Goal: Transaction & Acquisition: Purchase product/service

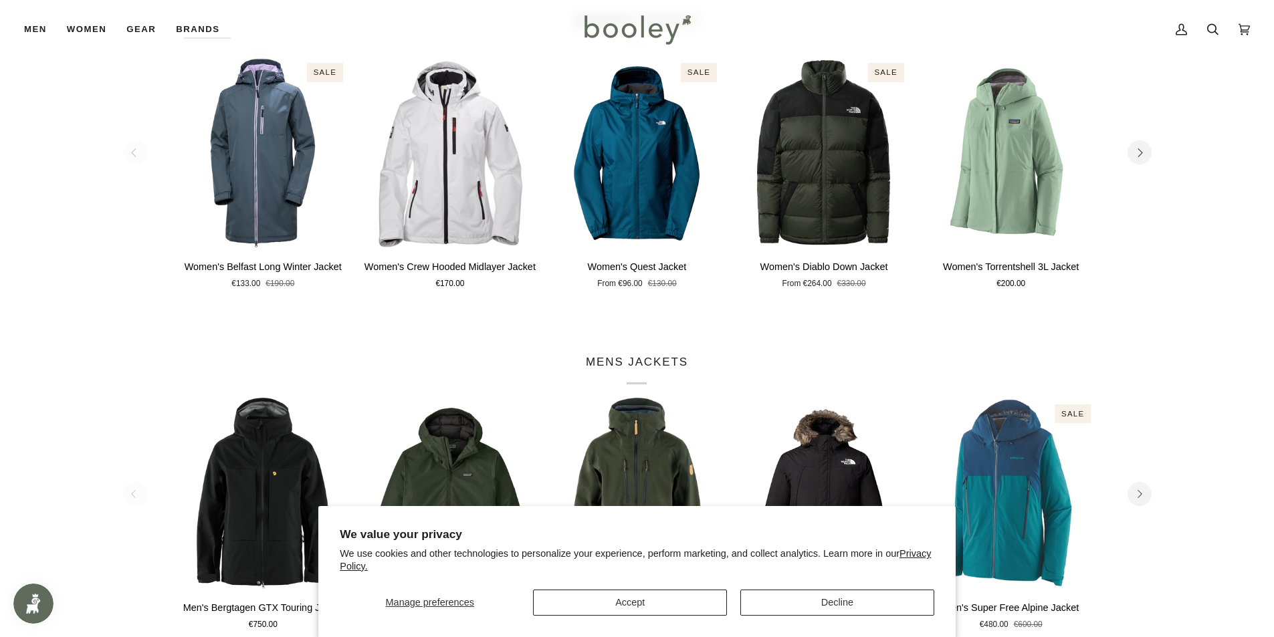
scroll to position [334, 0]
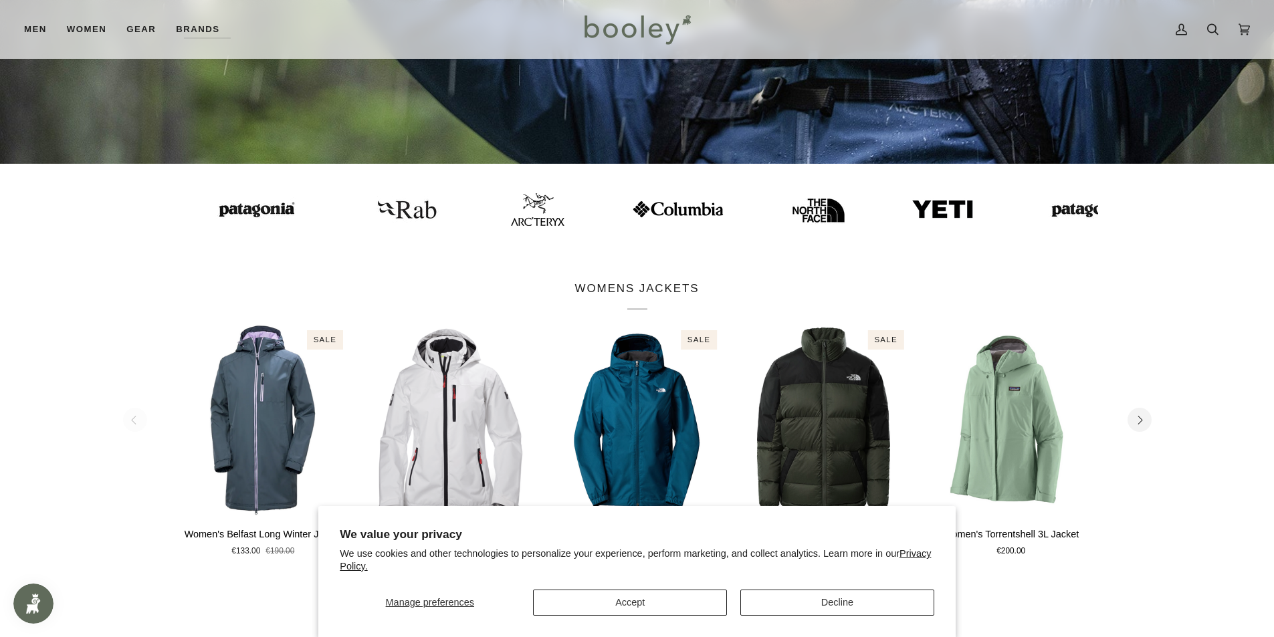
click at [510, 212] on img at bounding box center [535, 209] width 53 height 33
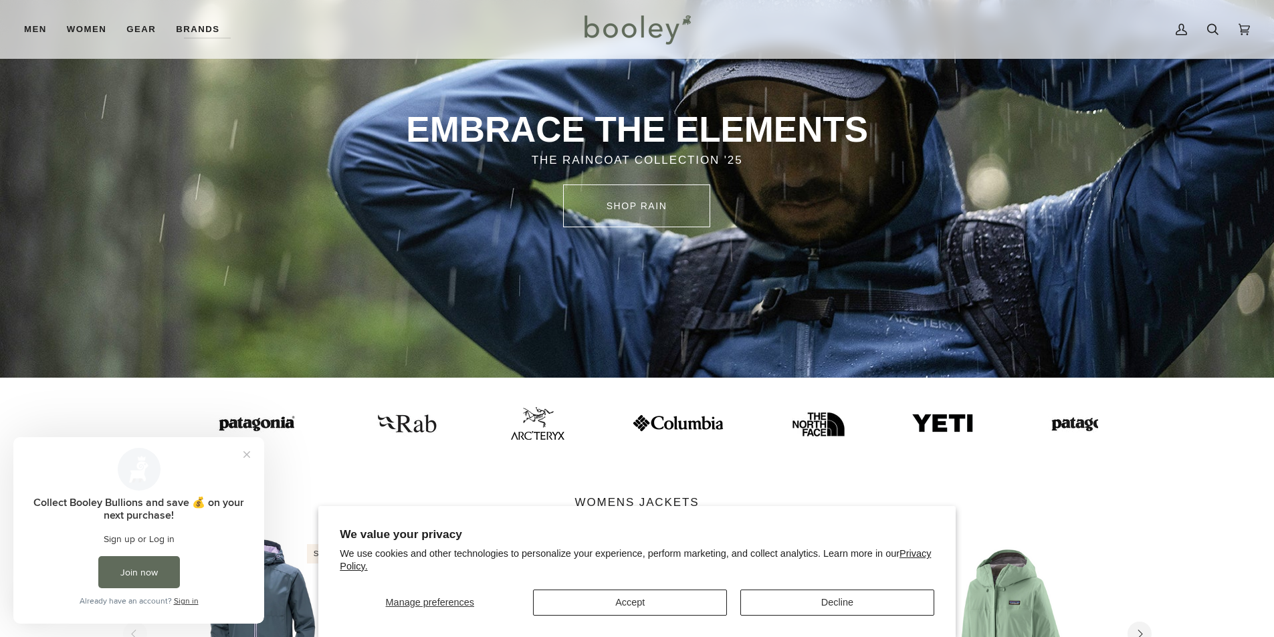
scroll to position [0, 0]
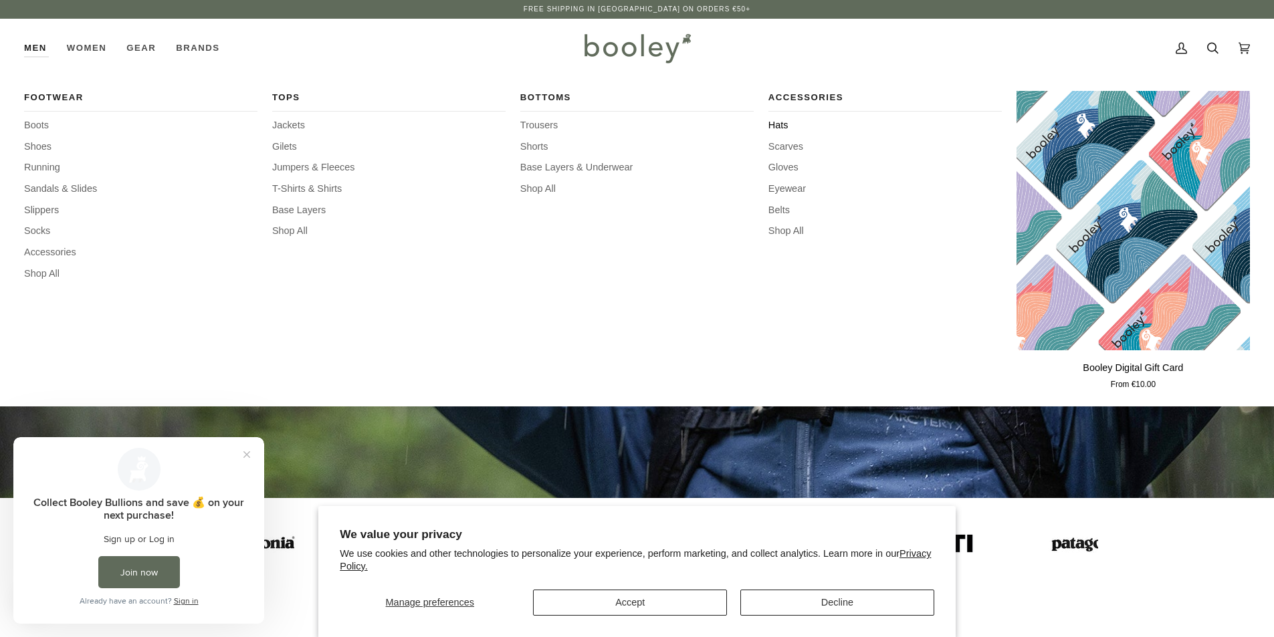
click at [778, 122] on span "Hats" at bounding box center [884, 125] width 233 height 15
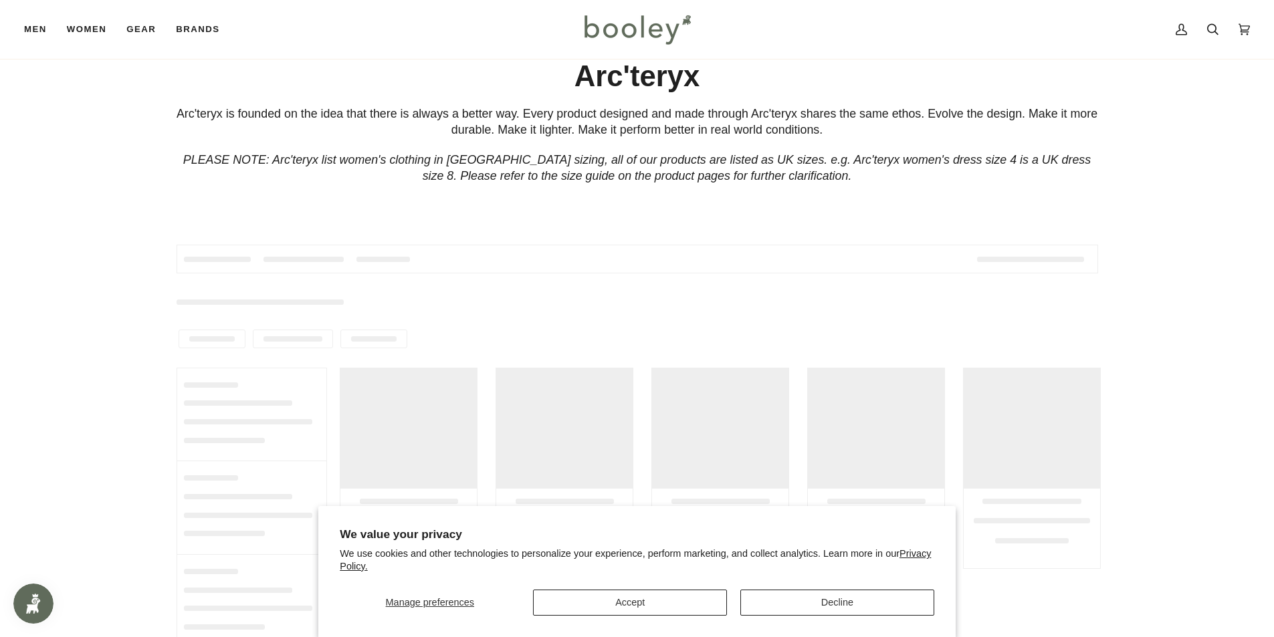
scroll to position [67, 0]
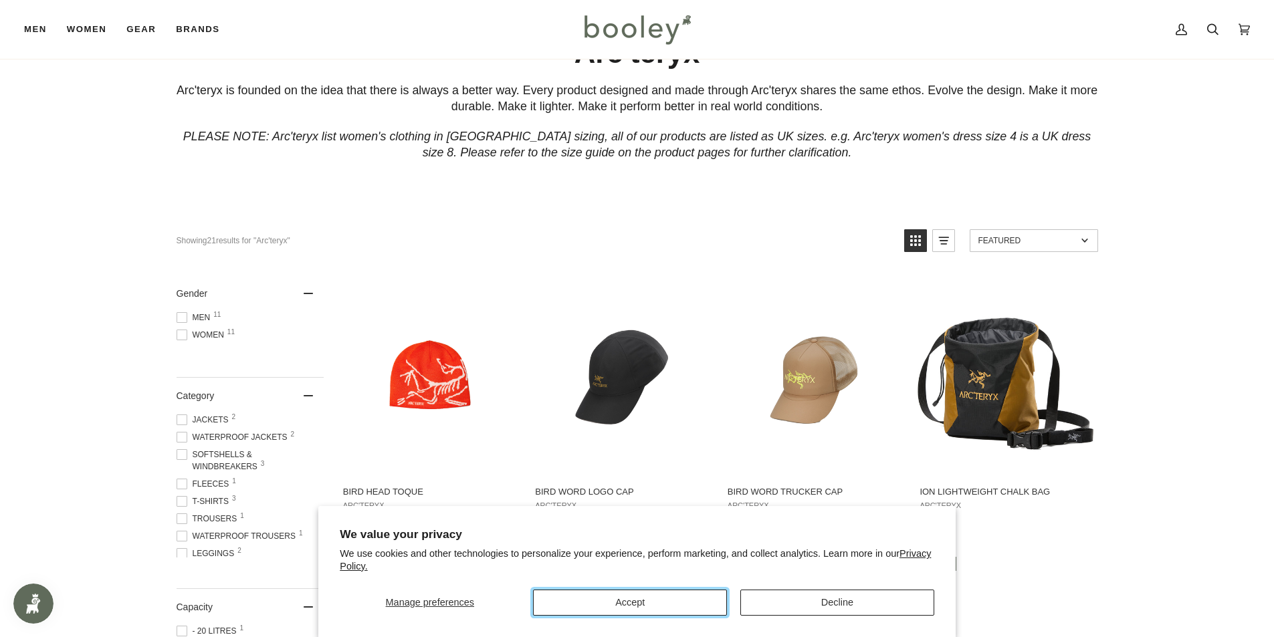
click at [622, 606] on button "Accept" at bounding box center [630, 603] width 194 height 26
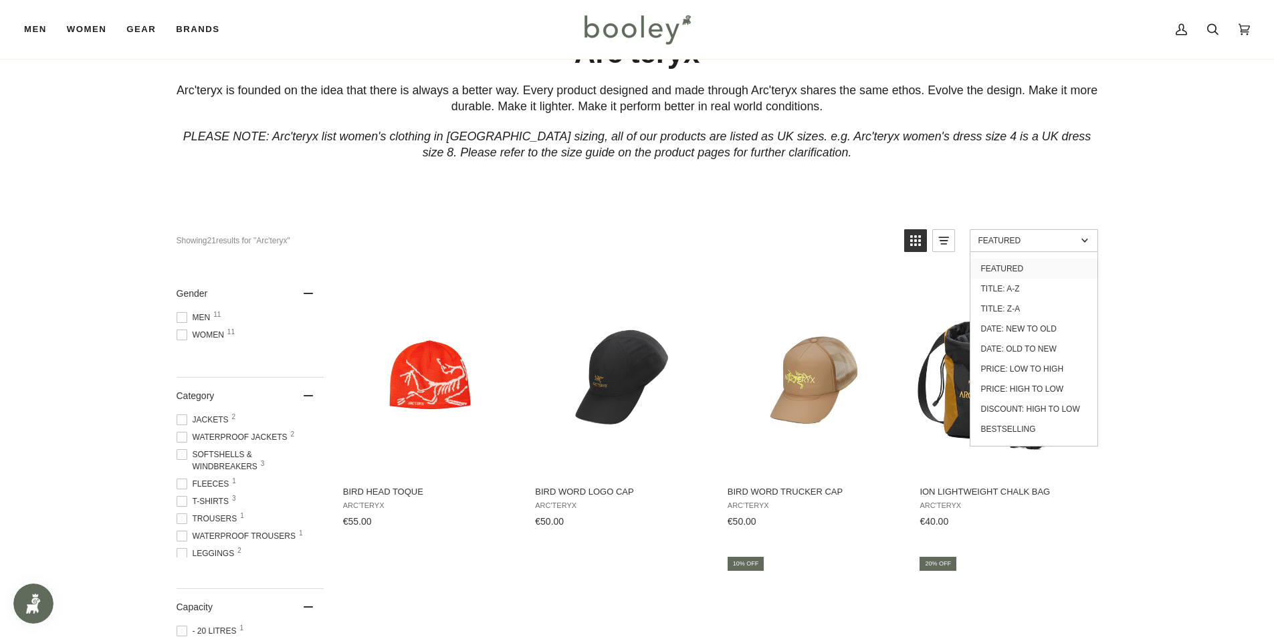
click at [984, 237] on span "Featured" at bounding box center [1027, 240] width 98 height 9
click at [1030, 235] on link "Featured" at bounding box center [1033, 240] width 128 height 23
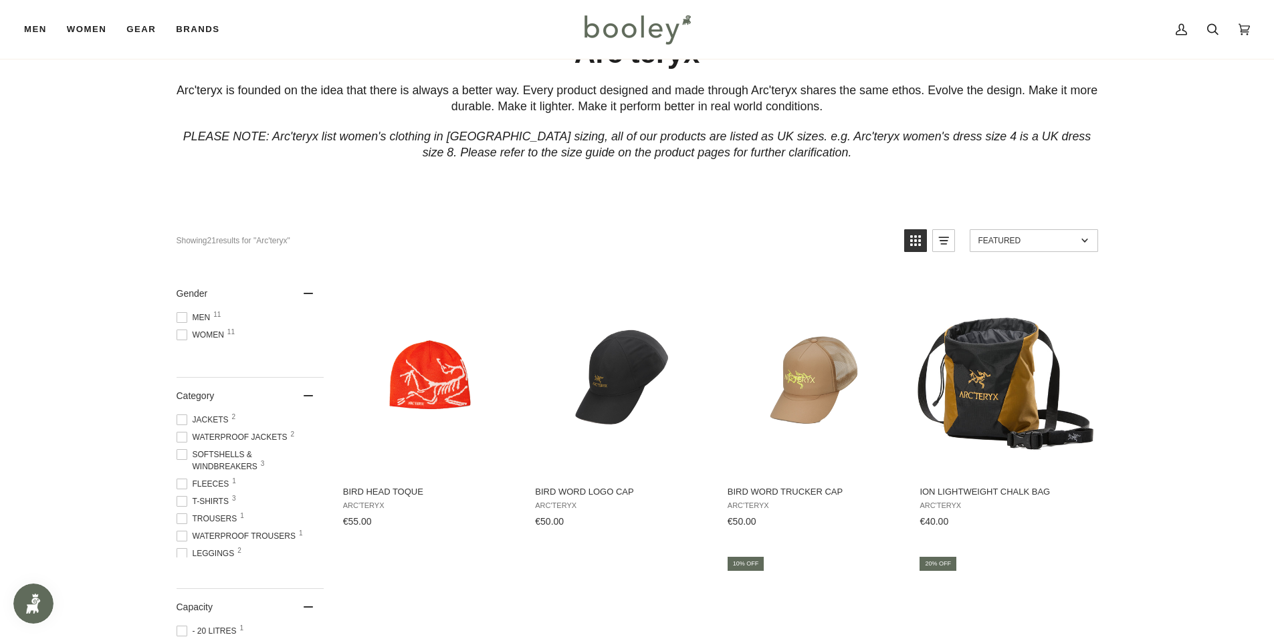
click at [1029, 239] on span "Featured" at bounding box center [1027, 240] width 98 height 9
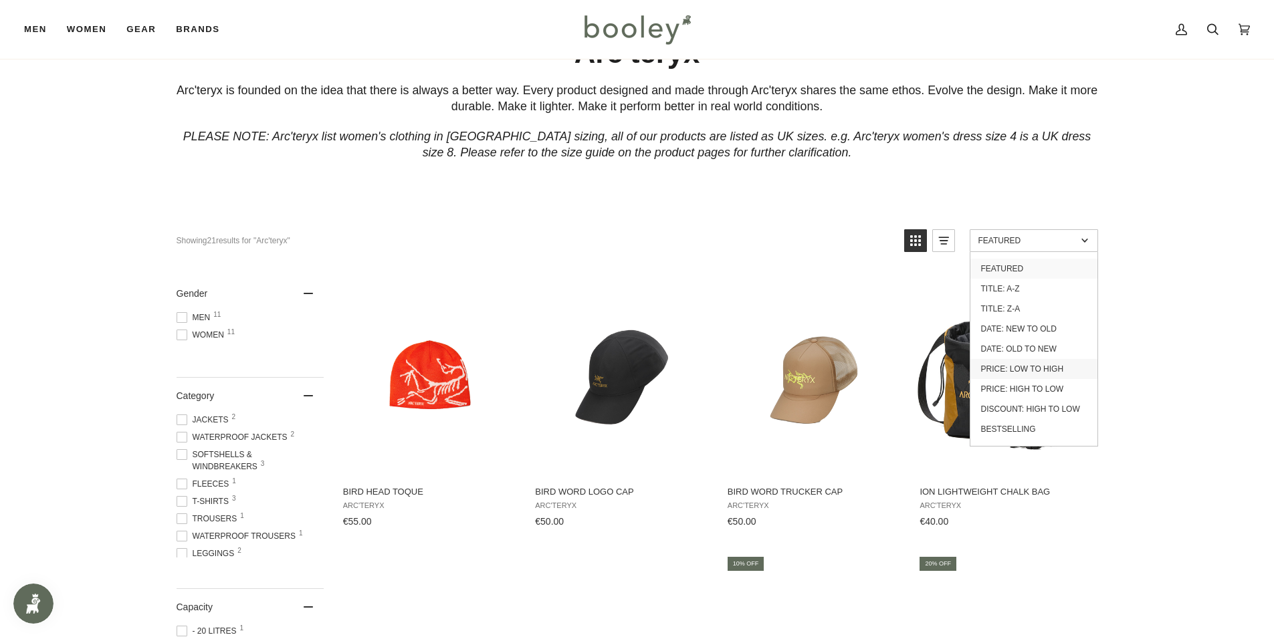
click at [1006, 368] on link "Price: Low to High" at bounding box center [1033, 369] width 127 height 20
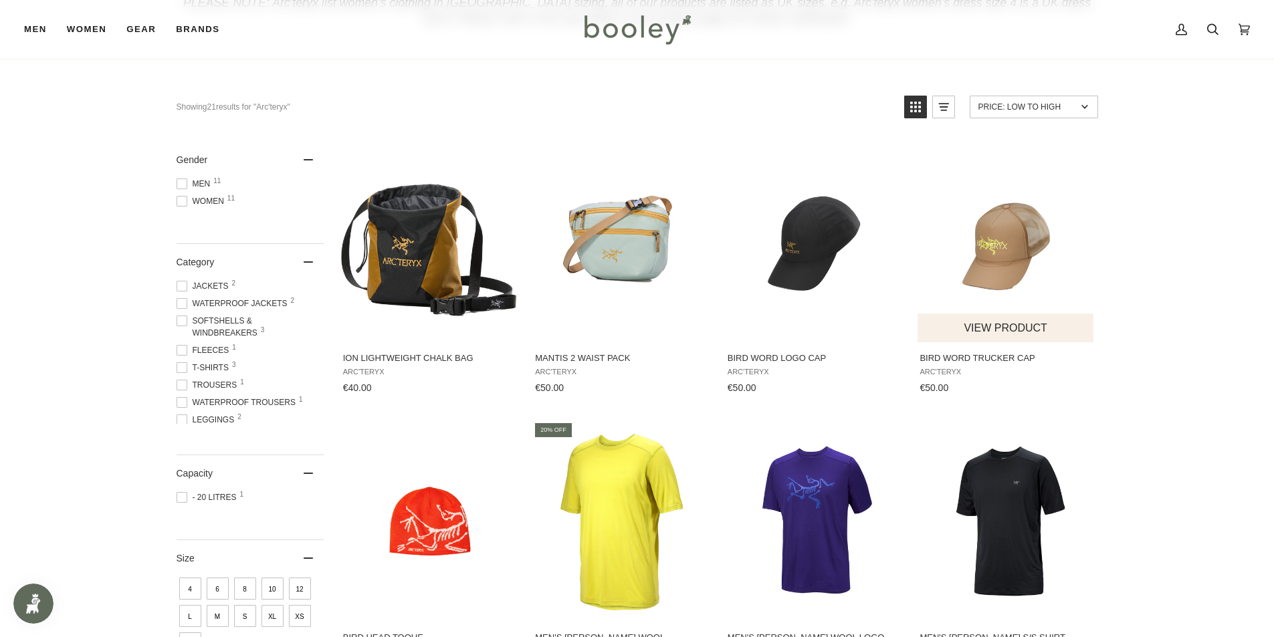
scroll to position [267, 0]
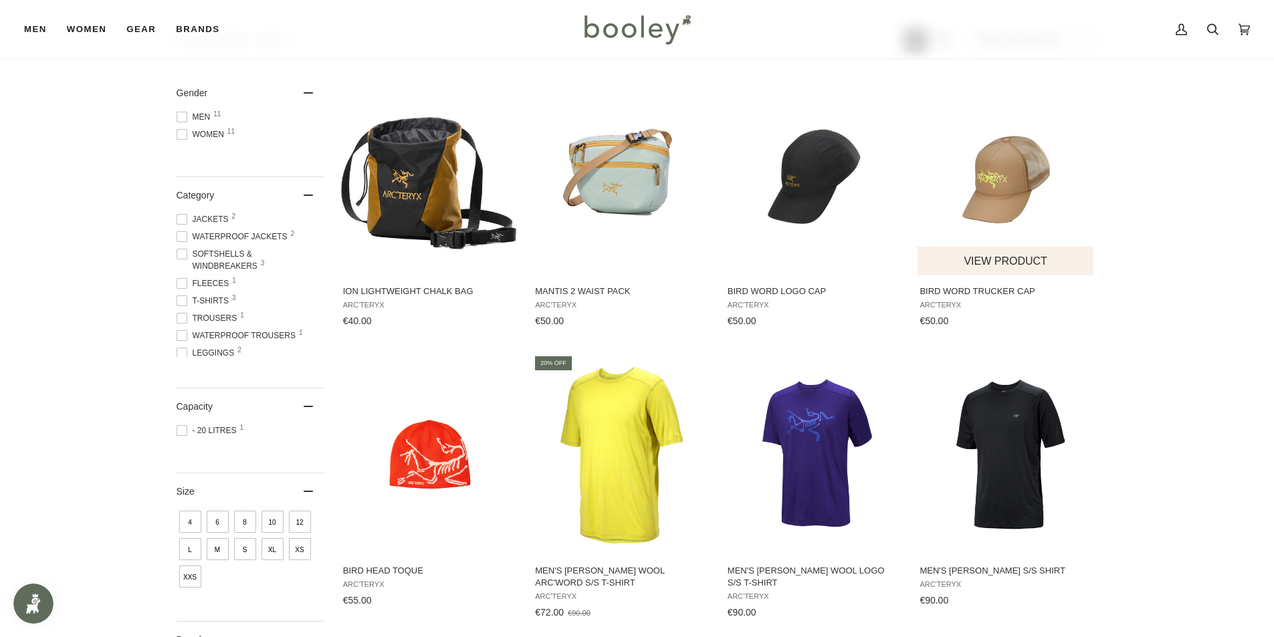
click at [996, 181] on img "Bird Word Trucker Cap" at bounding box center [1005, 174] width 177 height 177
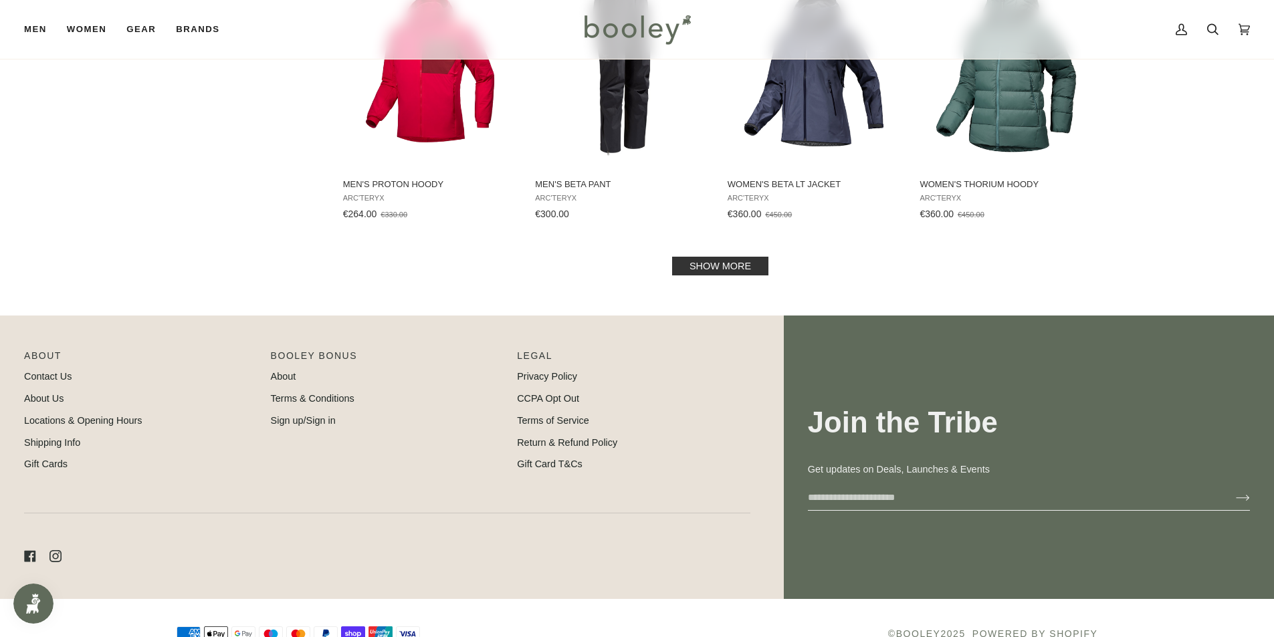
scroll to position [1538, 0]
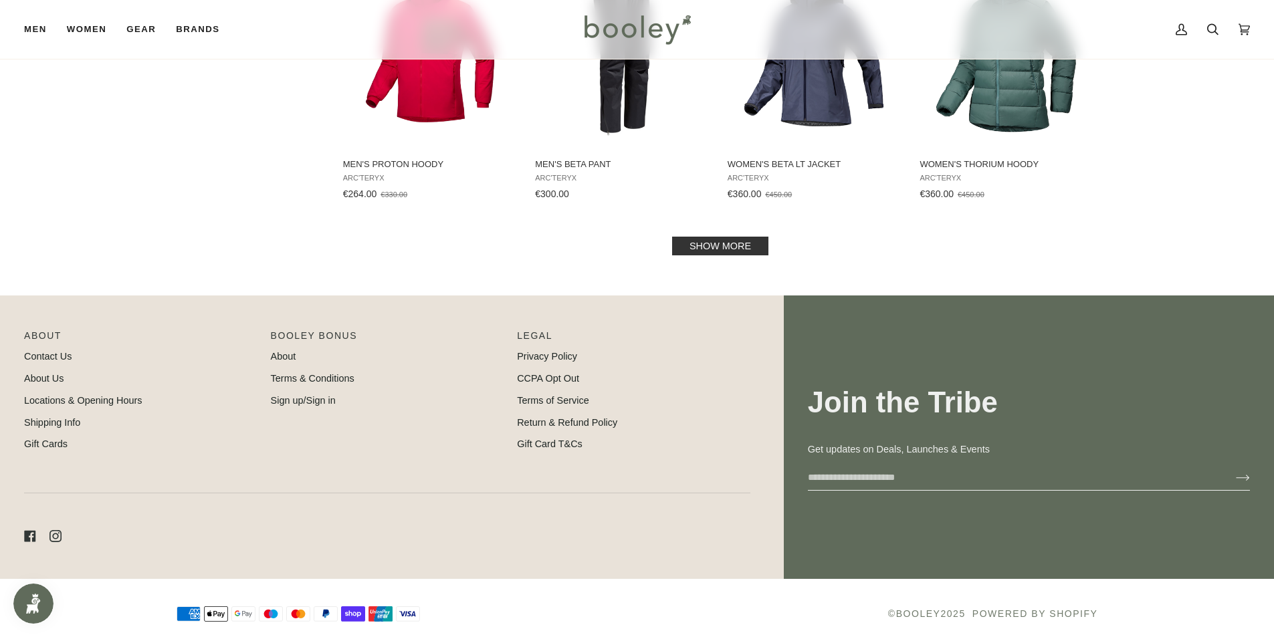
click at [689, 247] on link "Show more" at bounding box center [720, 246] width 96 height 19
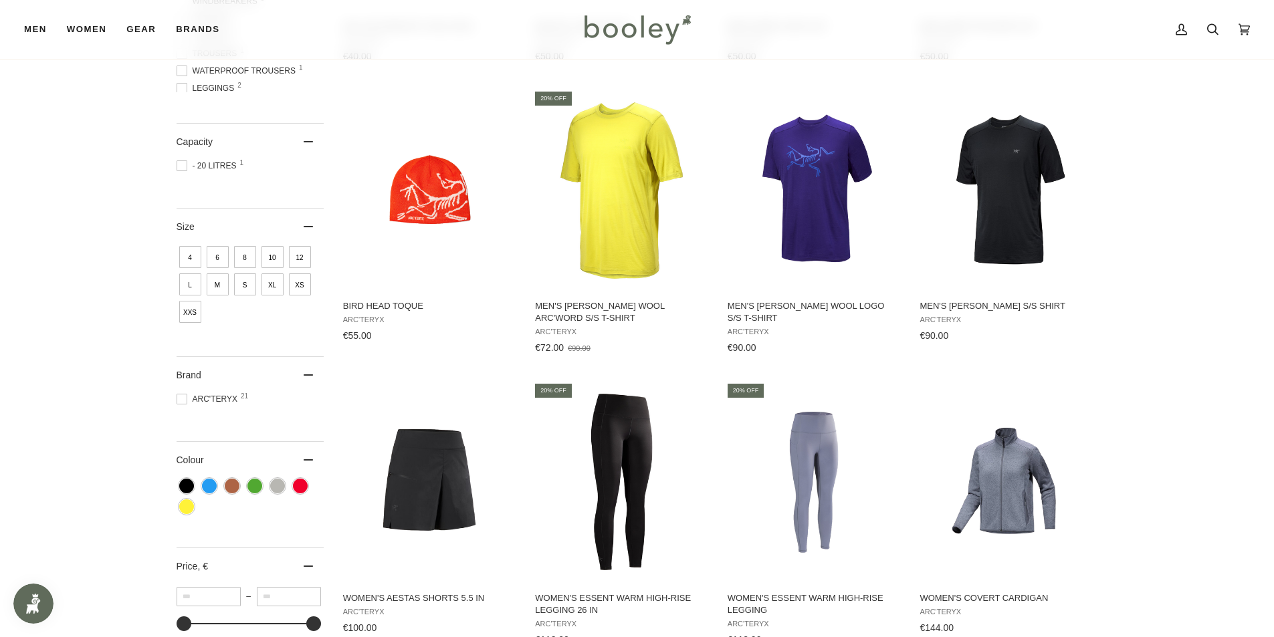
scroll to position [387, 0]
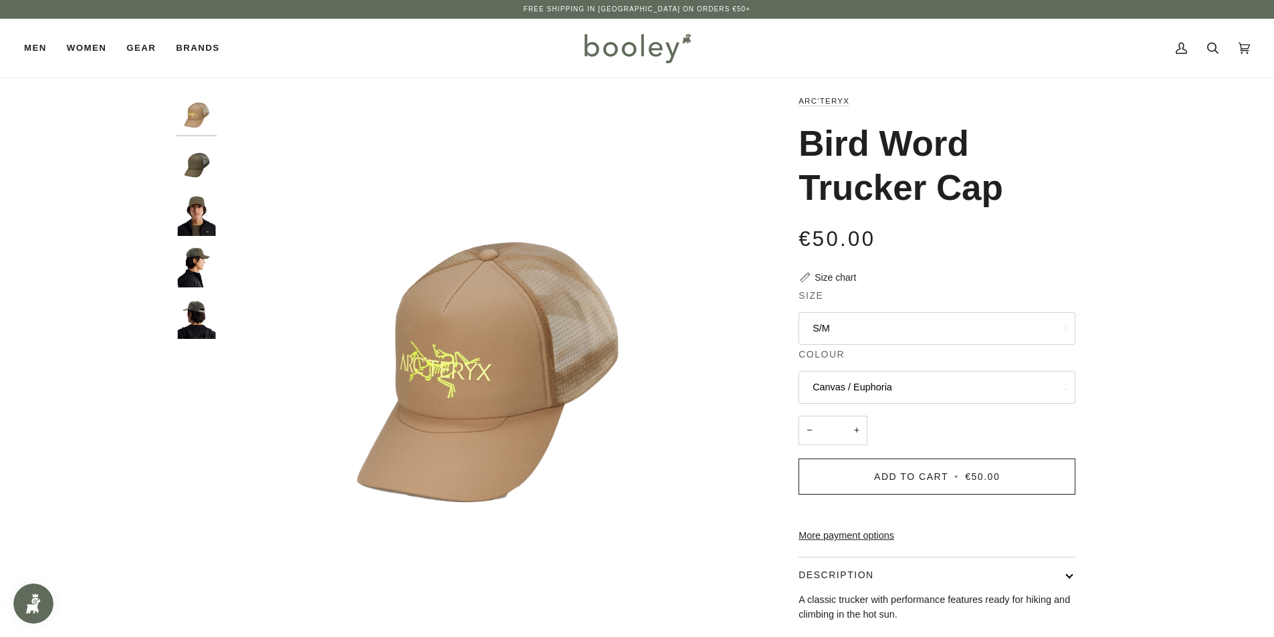
click at [866, 385] on button "Canvas / Euphoria" at bounding box center [936, 387] width 277 height 33
click at [855, 448] on span "Tatsu / Forage" at bounding box center [843, 452] width 62 height 11
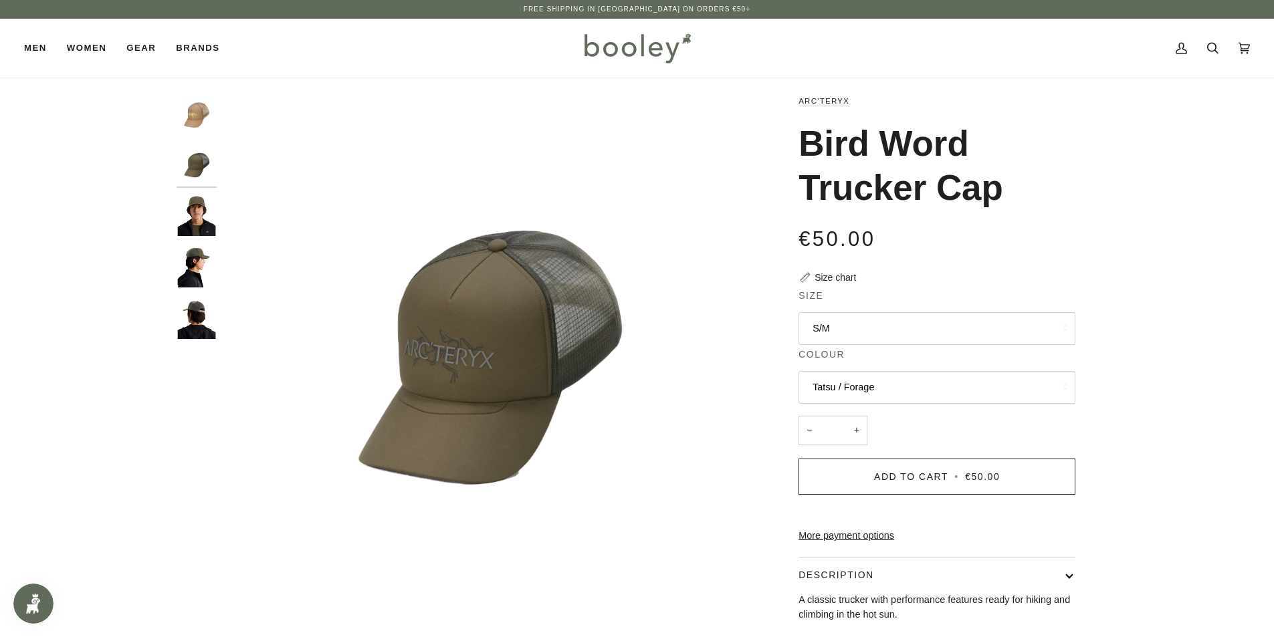
click at [866, 388] on button "Tatsu / Forage" at bounding box center [936, 387] width 277 height 33
click at [845, 453] on span "Tatsu / Forage" at bounding box center [843, 452] width 62 height 11
click at [857, 380] on button "Tatsu / Forage" at bounding box center [936, 387] width 277 height 33
click at [856, 420] on span "Canvas / Euphoria" at bounding box center [852, 419] width 80 height 11
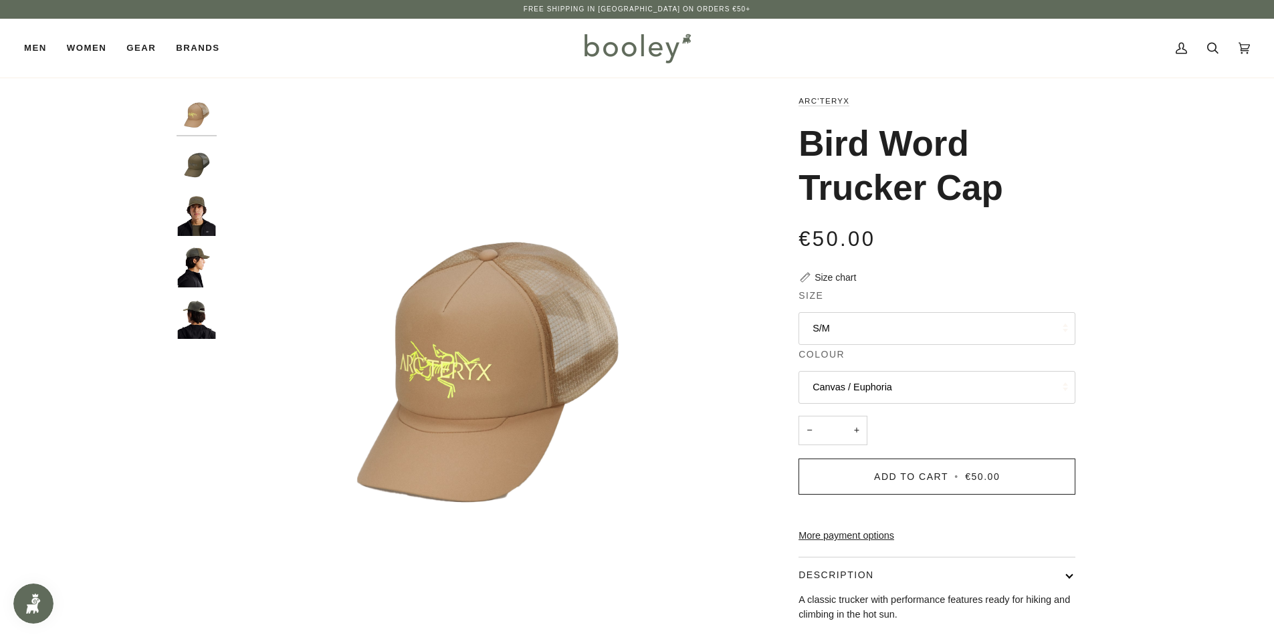
click at [864, 394] on button "Canvas / Euphoria" at bounding box center [936, 387] width 277 height 33
click at [710, 510] on img "Arc'Teryx Bird Word Trucker Cap Canvas / Euphoria - Booley Galway" at bounding box center [487, 358] width 529 height 529
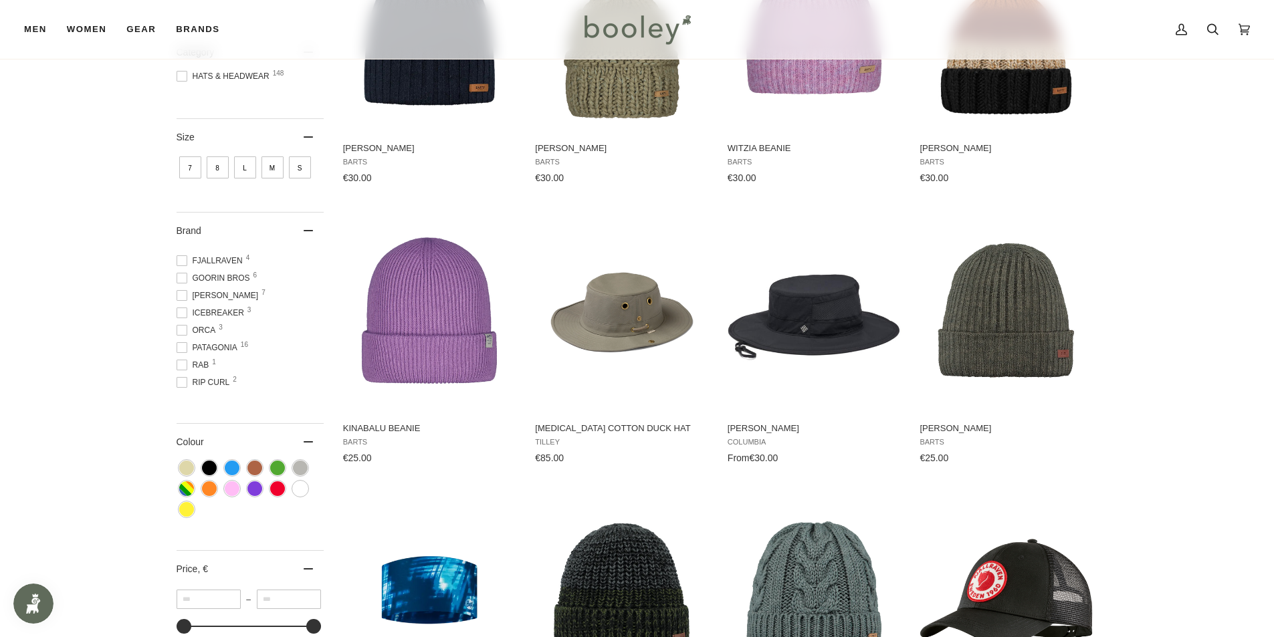
scroll to position [67, 0]
click at [179, 306] on span at bounding box center [182, 309] width 11 height 11
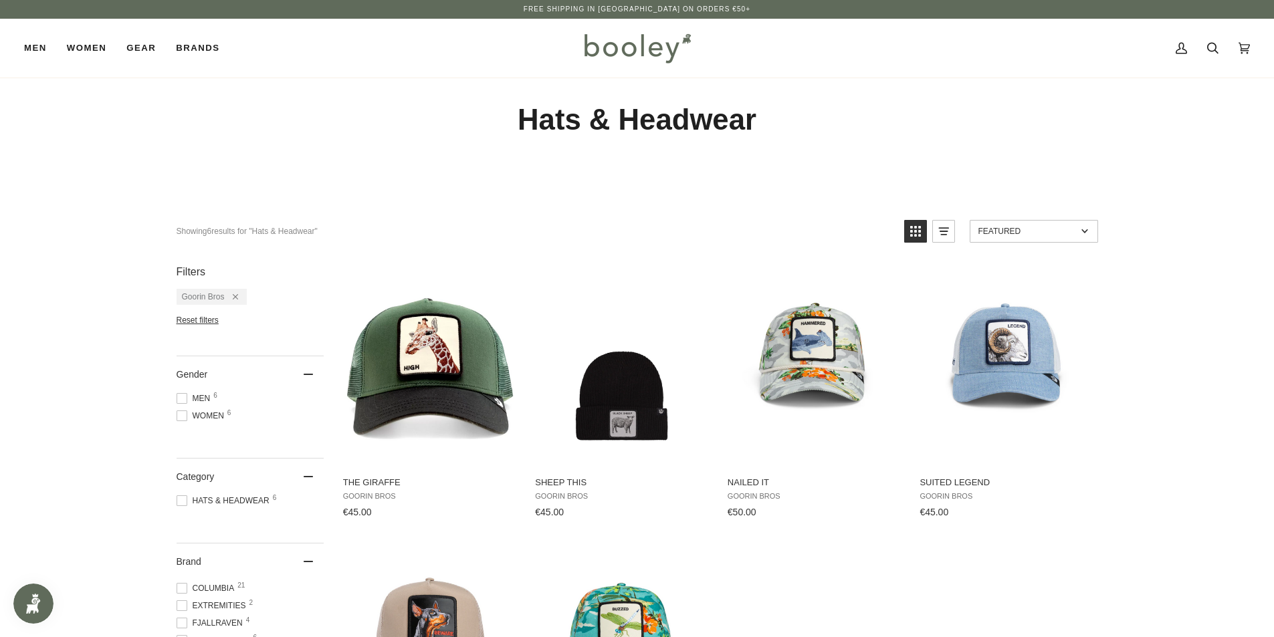
scroll to position [134, 0]
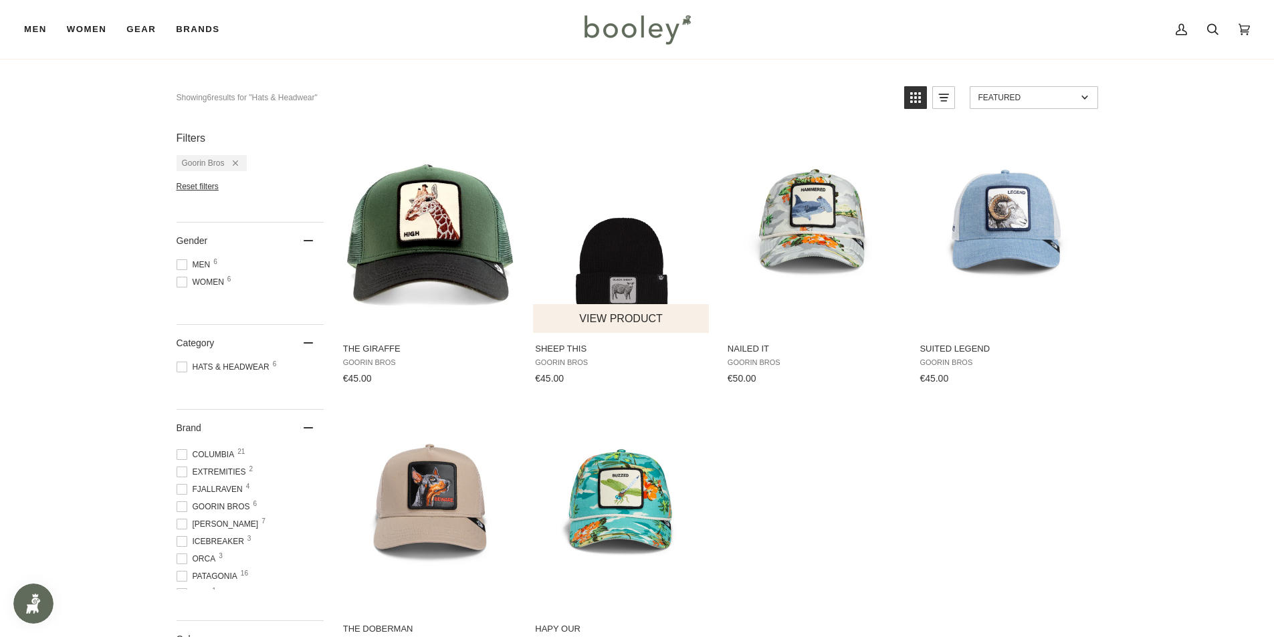
click at [570, 362] on span "Goorin Bros" at bounding box center [621, 362] width 173 height 9
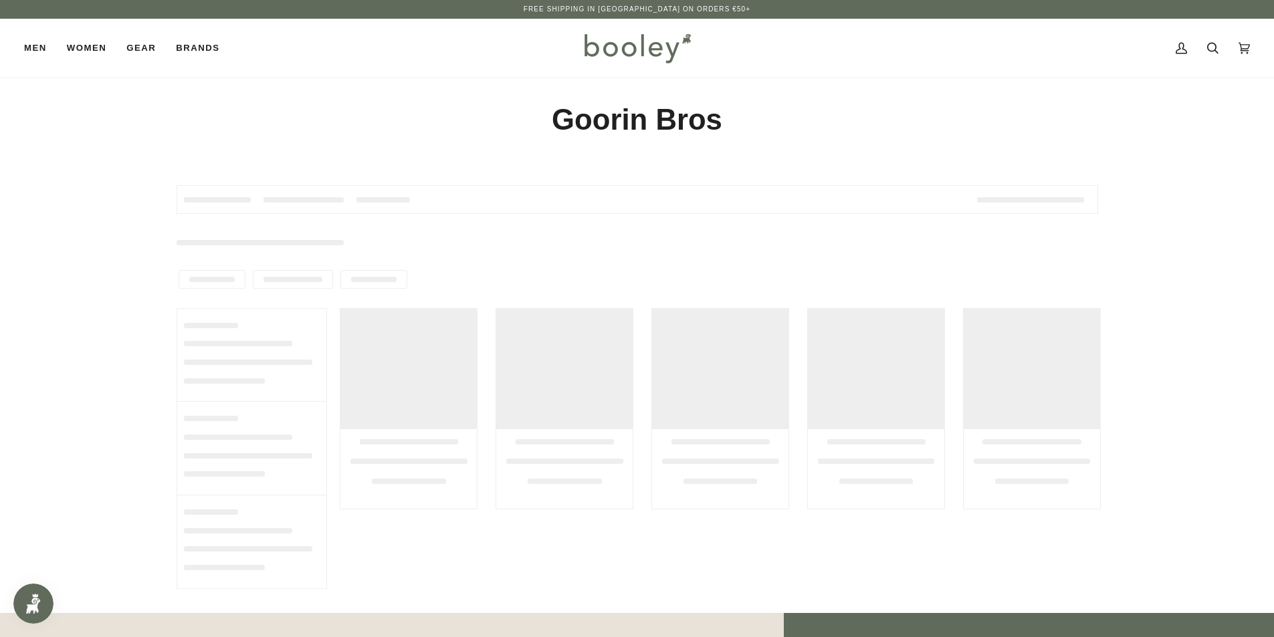
type input "**********"
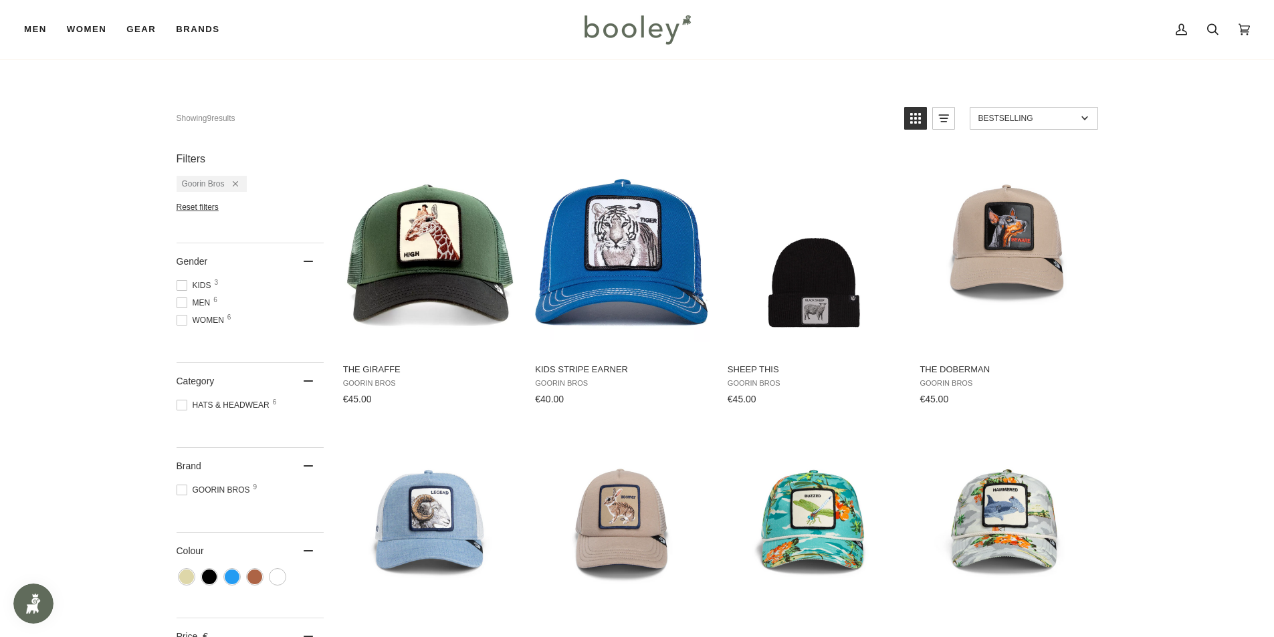
scroll to position [67, 0]
